Goal: Check status: Check status

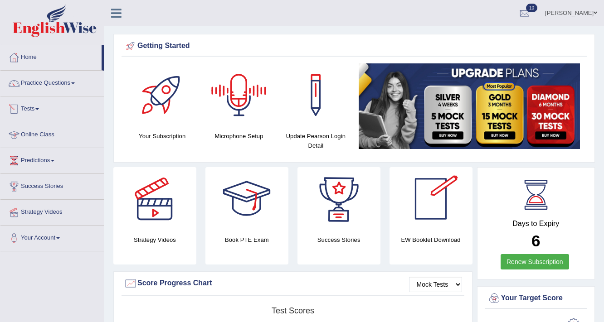
click at [44, 110] on link "Tests" at bounding box center [51, 108] width 103 height 23
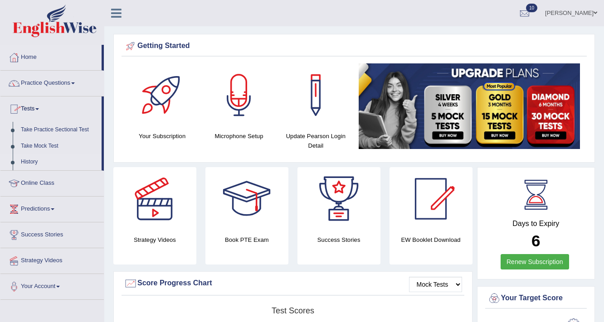
click at [30, 161] on link "History" at bounding box center [59, 162] width 85 height 16
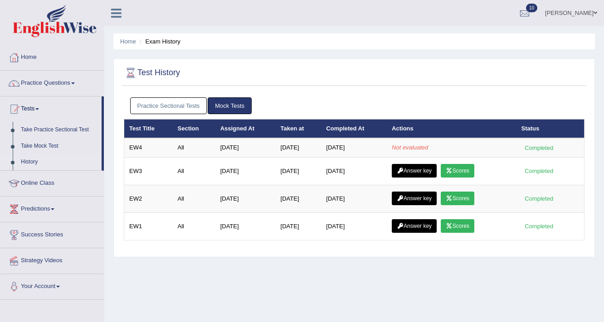
click at [22, 159] on link "History" at bounding box center [59, 162] width 85 height 16
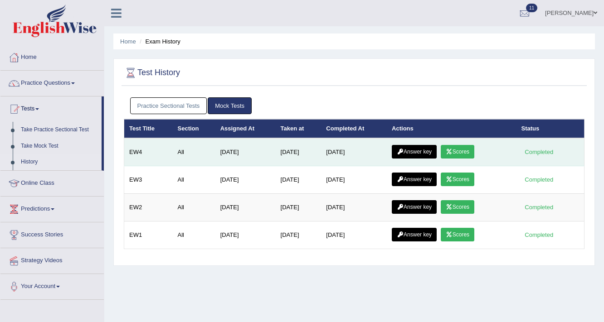
click at [460, 148] on link "Scores" at bounding box center [458, 152] width 34 height 14
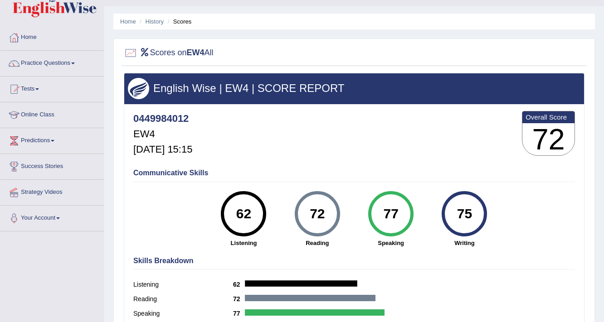
scroll to position [9, 0]
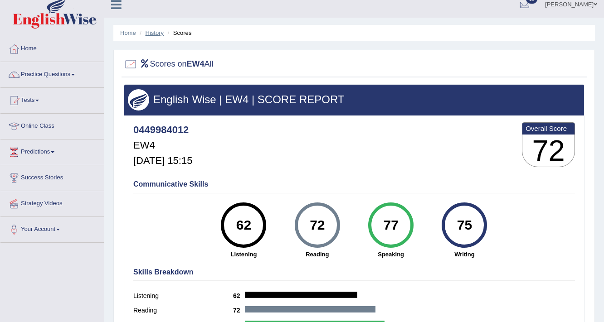
click at [154, 30] on link "History" at bounding box center [155, 32] width 18 height 7
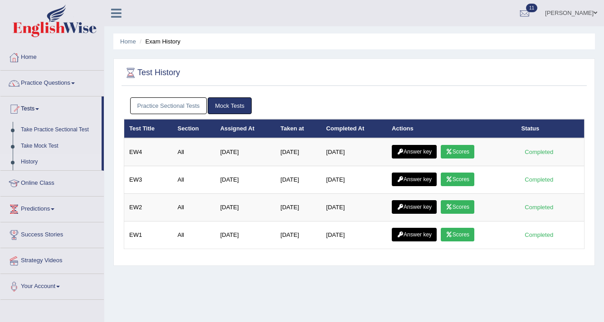
click at [425, 154] on link "Answer key" at bounding box center [414, 152] width 45 height 14
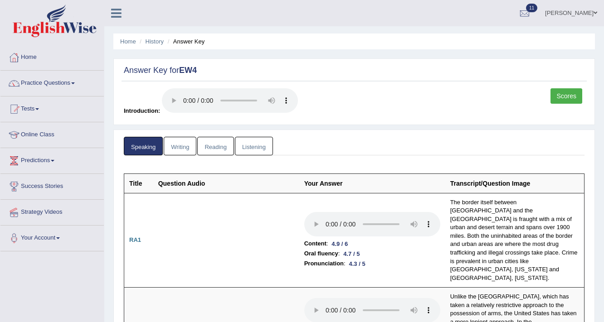
click at [183, 141] on link "Writing" at bounding box center [180, 146] width 33 height 19
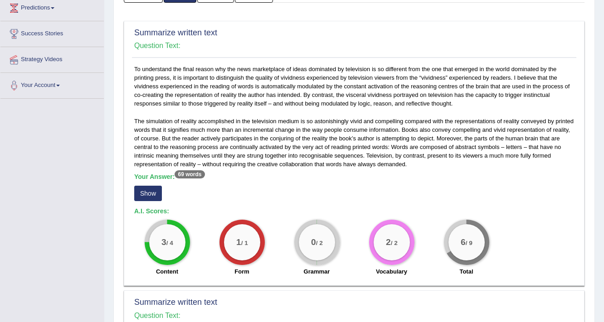
scroll to position [181, 0]
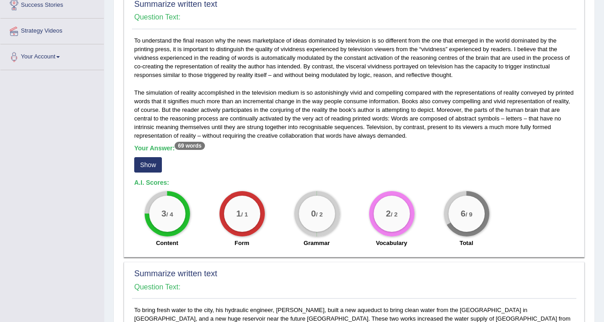
click at [142, 166] on button "Show" at bounding box center [148, 164] width 28 height 15
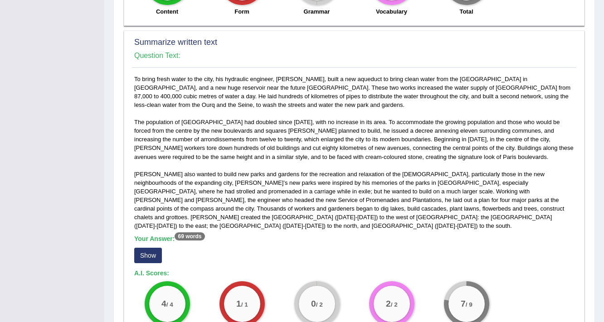
scroll to position [508, 0]
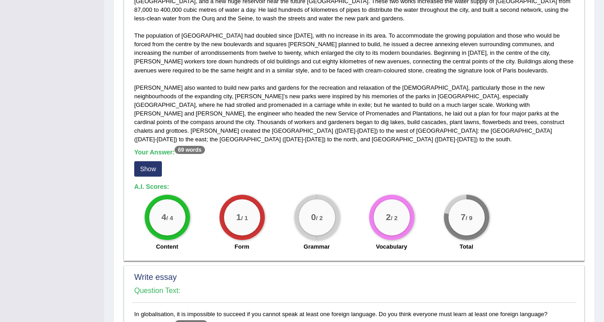
click at [149, 162] on button "Show" at bounding box center [148, 168] width 28 height 15
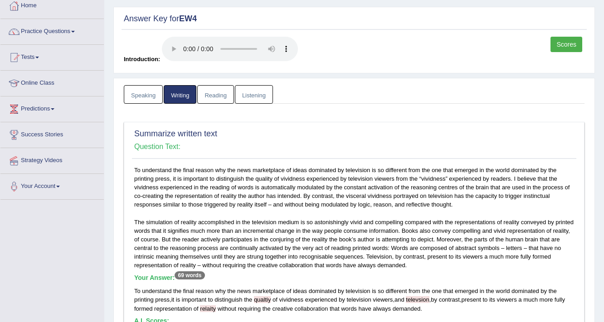
scroll to position [0, 0]
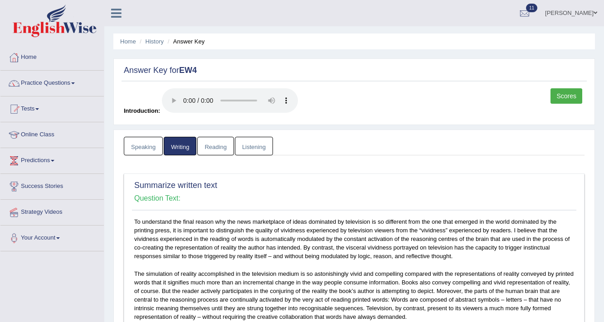
click at [215, 149] on link "Reading" at bounding box center [215, 146] width 36 height 19
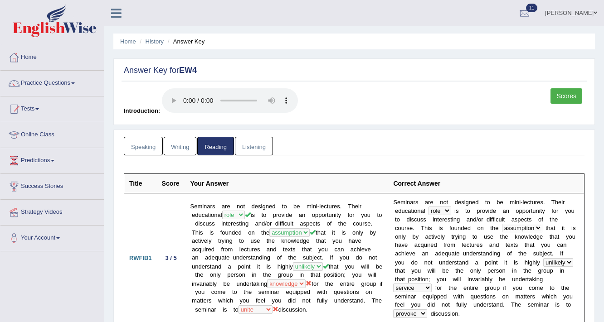
click at [268, 147] on link "Listening" at bounding box center [254, 146] width 38 height 19
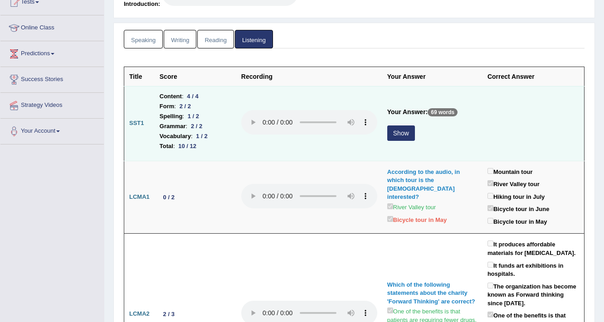
scroll to position [109, 0]
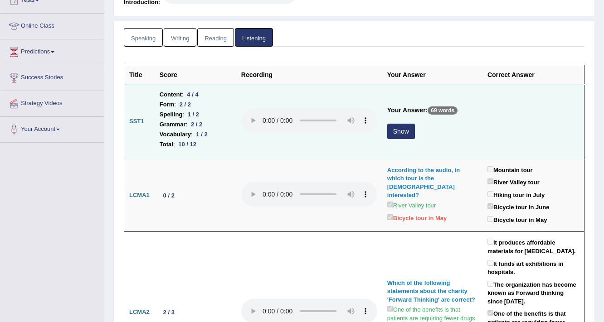
click at [401, 130] on button "Show" at bounding box center [401, 131] width 28 height 15
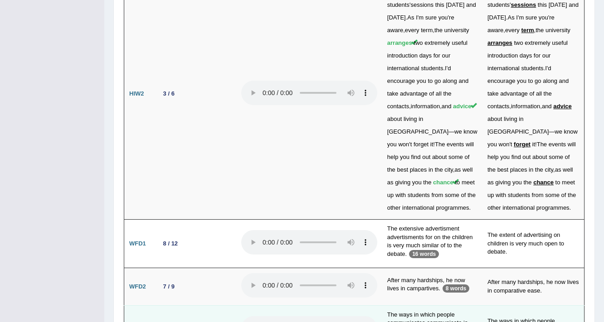
scroll to position [2706, 0]
